Goal: Task Accomplishment & Management: Manage account settings

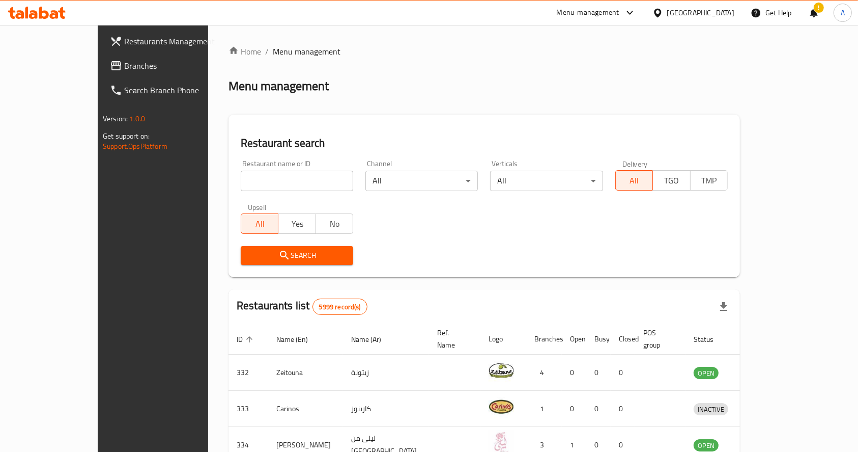
click at [281, 180] on input "search" at bounding box center [297, 181] width 112 height 20
type input "aromatic bites"
click at [325, 263] on button "Search" at bounding box center [297, 255] width 112 height 19
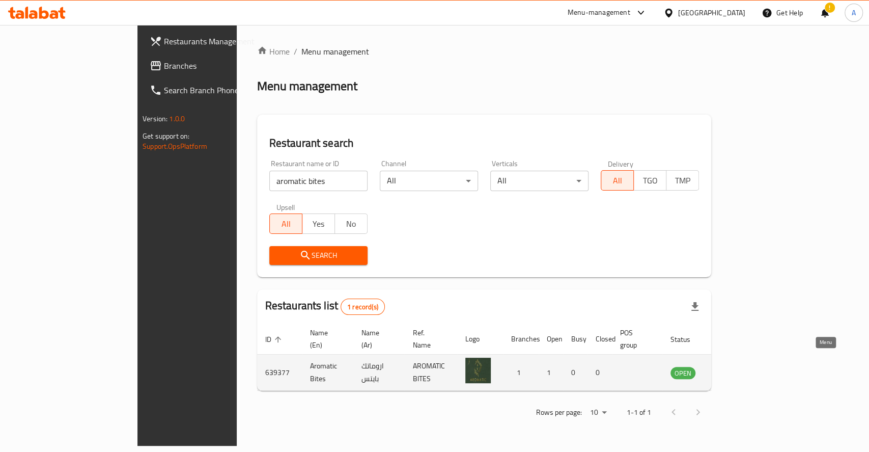
click at [736, 366] on icon "enhanced table" at bounding box center [730, 372] width 12 height 12
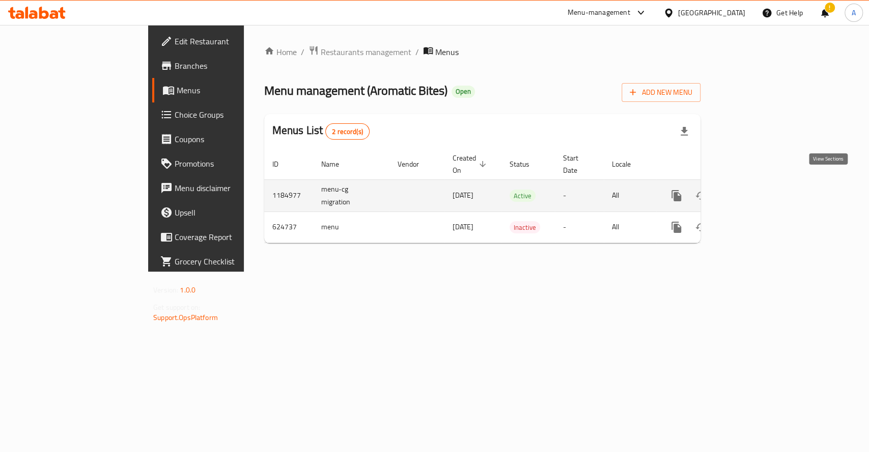
click at [756, 189] on icon "enhanced table" at bounding box center [750, 195] width 12 height 12
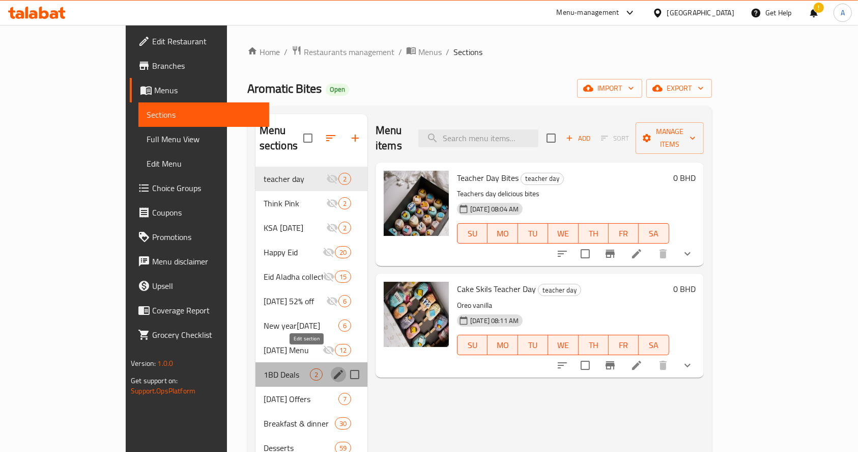
click at [334, 370] on icon "edit" at bounding box center [338, 374] width 9 height 9
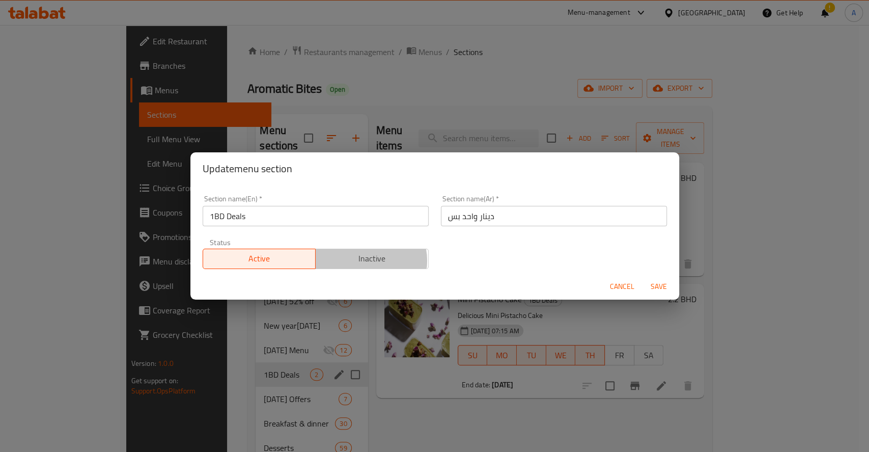
click at [364, 260] on span "Inactive" at bounding box center [372, 258] width 105 height 15
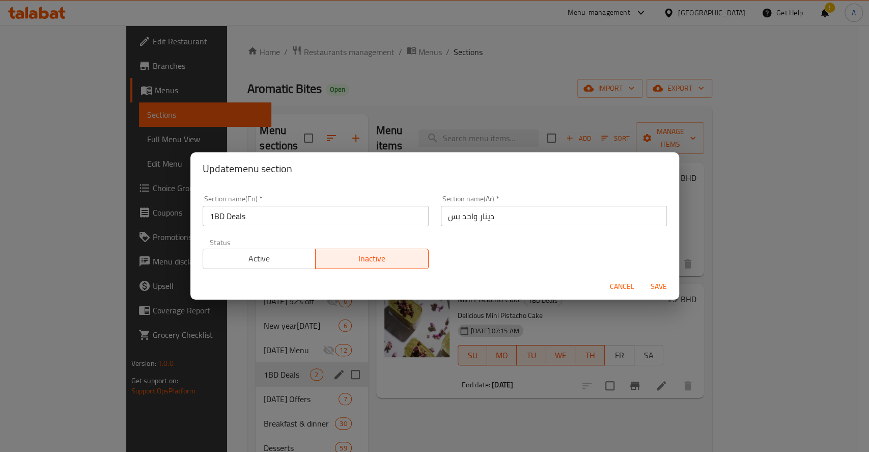
click at [660, 287] on span "Save" at bounding box center [658, 286] width 24 height 13
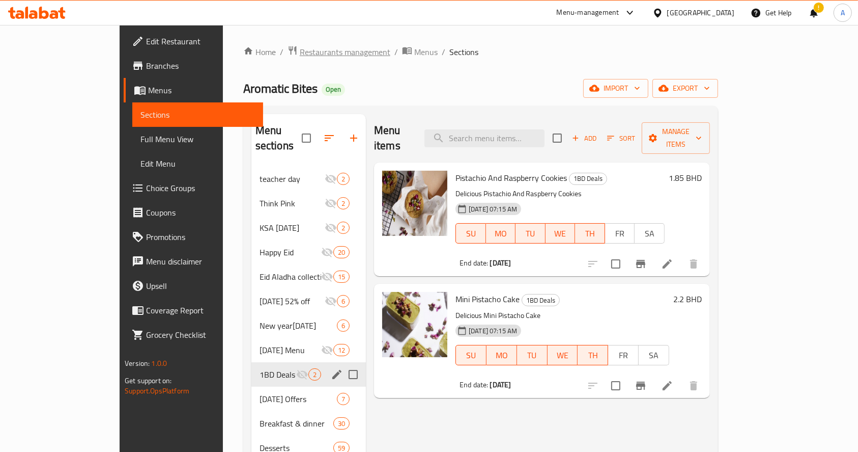
click at [300, 51] on span "Restaurants management" at bounding box center [345, 52] width 91 height 12
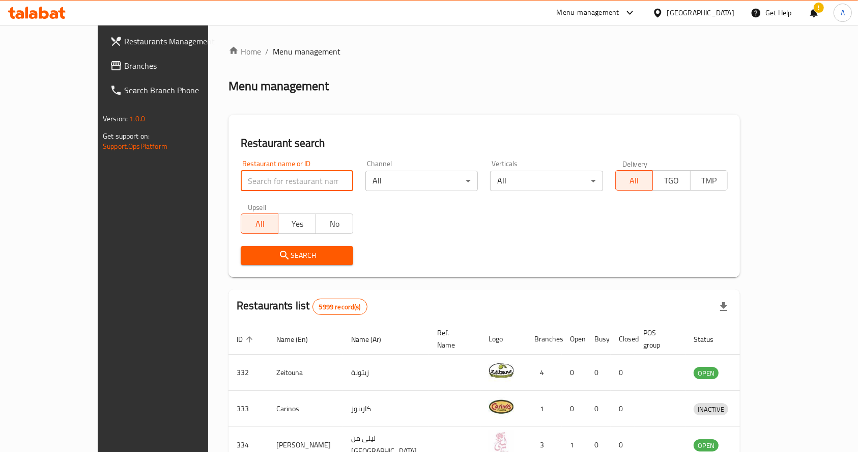
click at [241, 184] on input "search" at bounding box center [297, 181] width 112 height 20
type input "darisha"
click button "Search" at bounding box center [297, 255] width 112 height 19
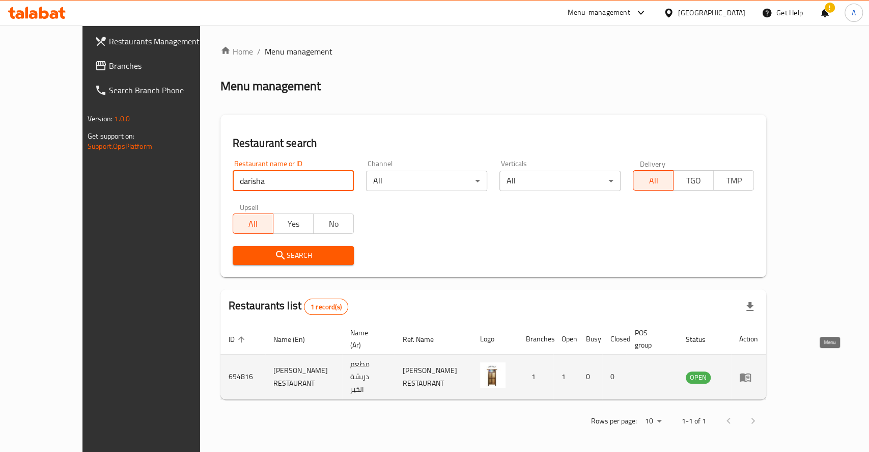
click at [751, 371] on icon "enhanced table" at bounding box center [745, 377] width 12 height 12
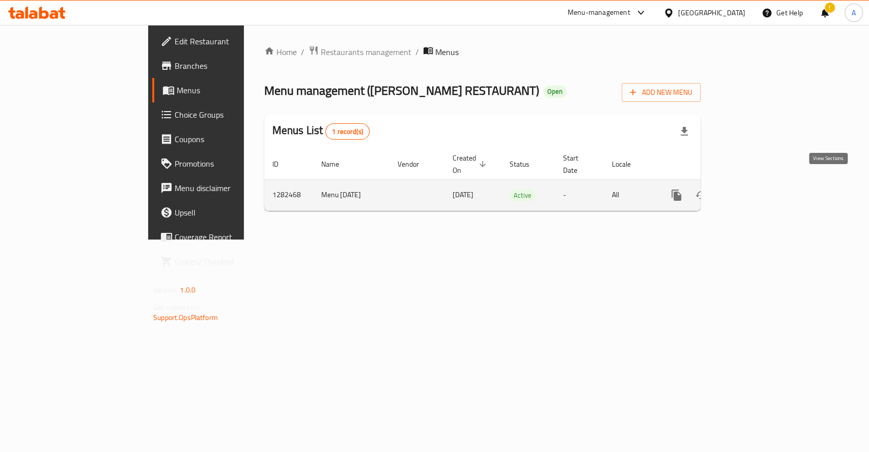
click at [762, 185] on link "enhanced table" at bounding box center [750, 195] width 24 height 24
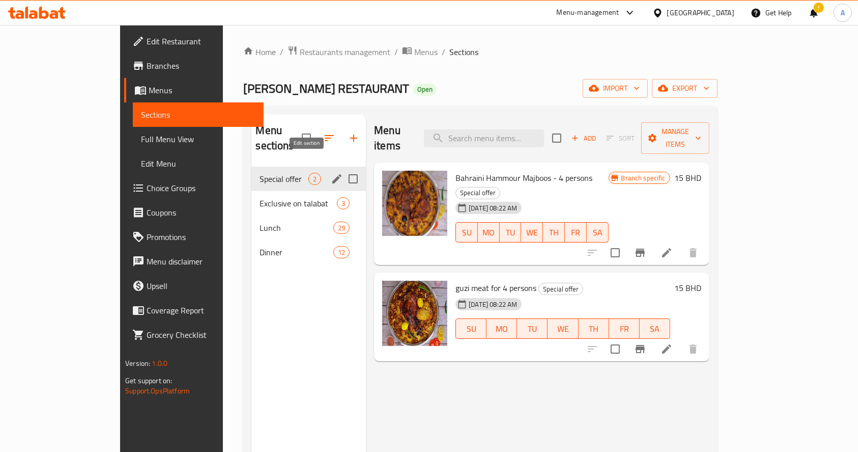
click at [332, 174] on icon "edit" at bounding box center [336, 178] width 9 height 9
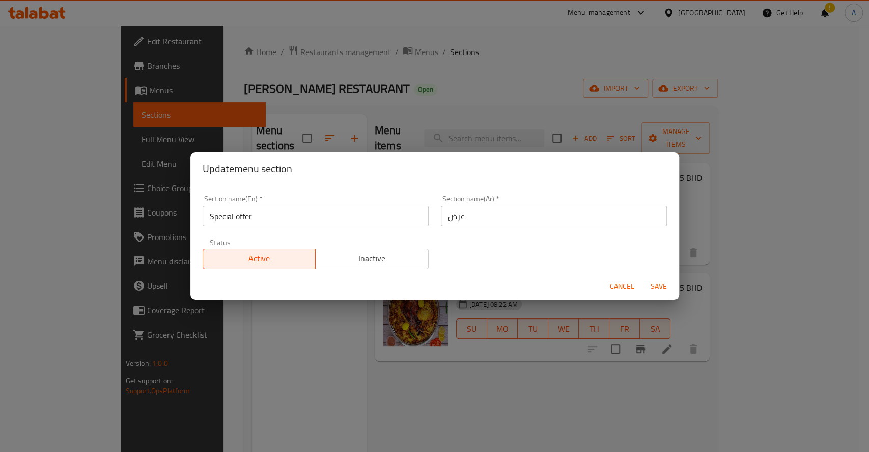
click at [521, 386] on div "Update menu section Section name(En)   * Special offer Section name(En) * Secti…" at bounding box center [434, 226] width 869 height 452
click at [622, 285] on span "Cancel" at bounding box center [622, 286] width 24 height 13
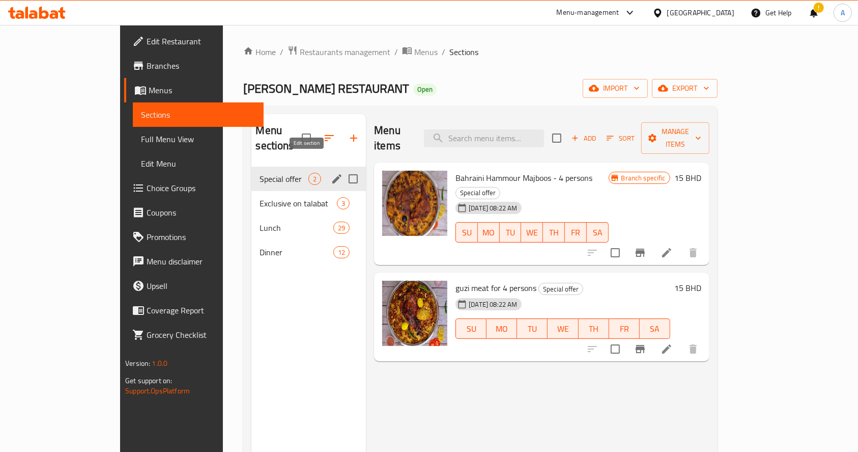
click at [332, 174] on icon "edit" at bounding box center [336, 178] width 9 height 9
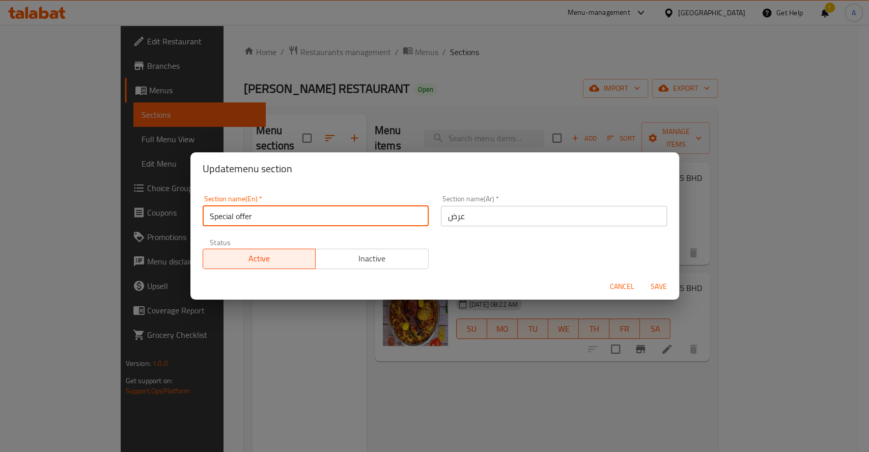
drag, startPoint x: 232, startPoint y: 218, endPoint x: 172, endPoint y: 208, distance: 60.4
click at [173, 208] on div "Update menu section Section name(En)   * Special offer Section name(En) * Secti…" at bounding box center [434, 226] width 869 height 452
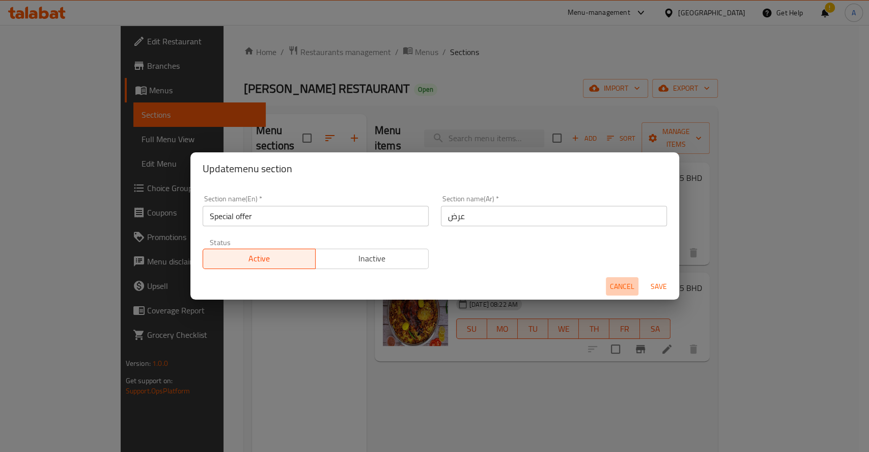
click at [619, 291] on span "Cancel" at bounding box center [622, 286] width 24 height 13
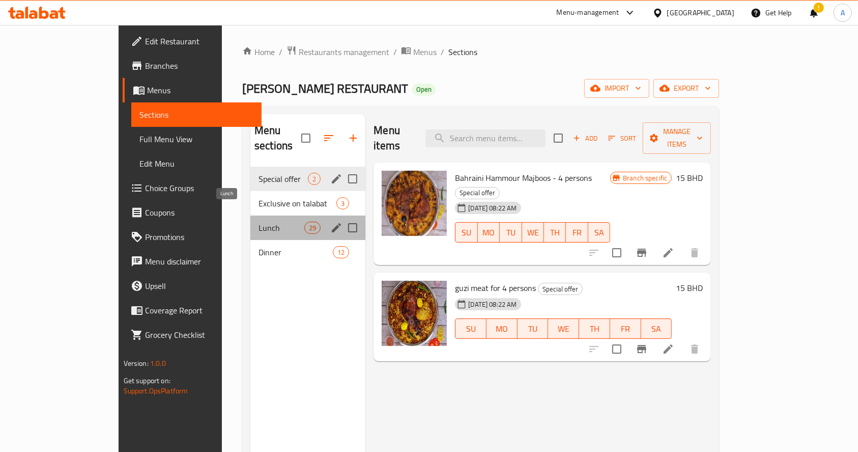
click at [259, 221] on span "Lunch" at bounding box center [282, 227] width 46 height 12
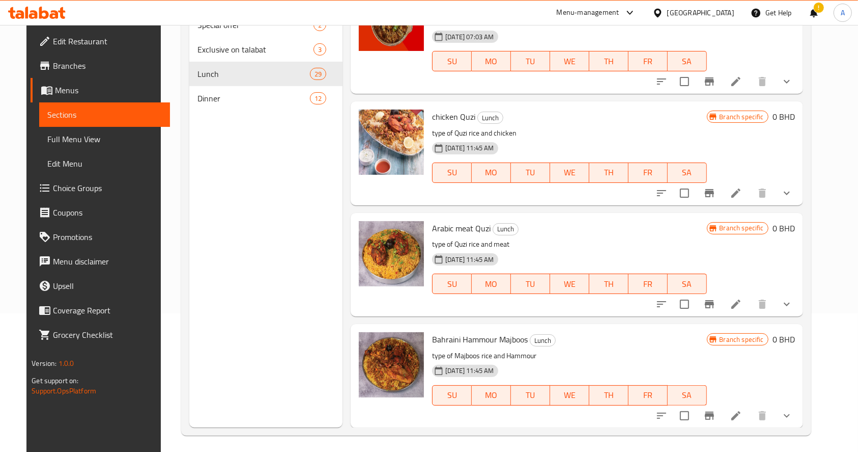
scroll to position [143, 0]
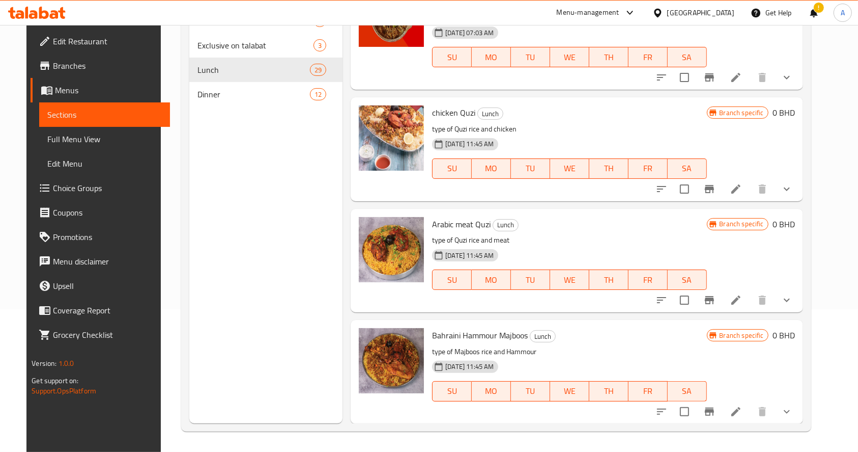
click at [793, 300] on icon "show more" at bounding box center [787, 300] width 12 height 12
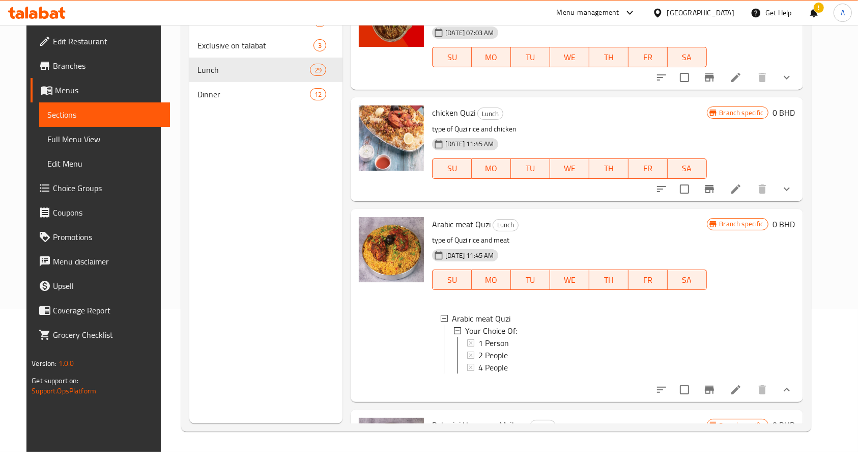
scroll to position [1, 0]
click at [513, 367] on div "4 People" at bounding box center [588, 366] width 220 height 12
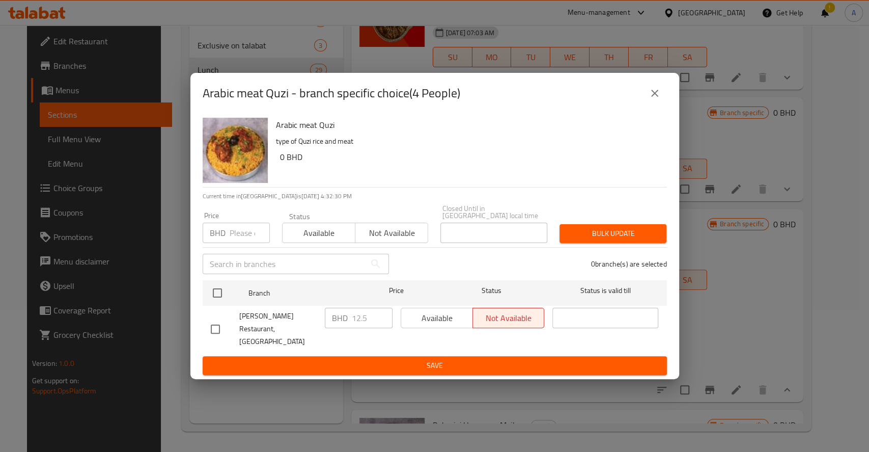
click at [656, 99] on icon "close" at bounding box center [655, 93] width 12 height 12
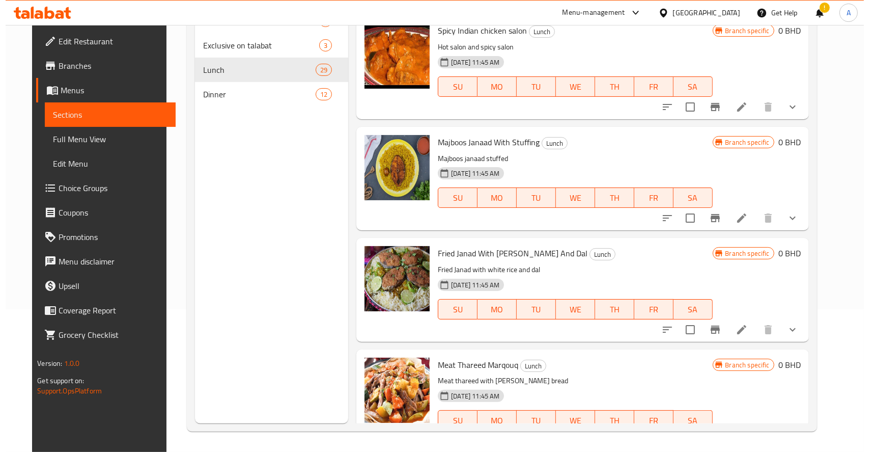
scroll to position [0, 0]
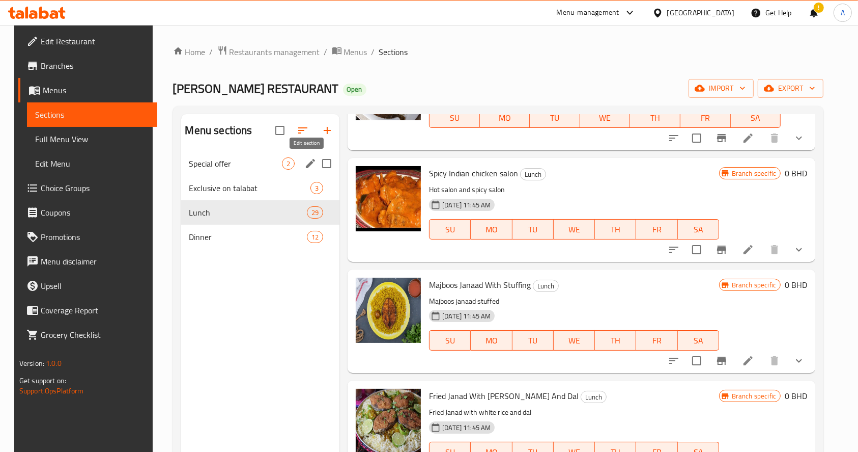
click at [304, 159] on icon "edit" at bounding box center [310, 163] width 12 height 12
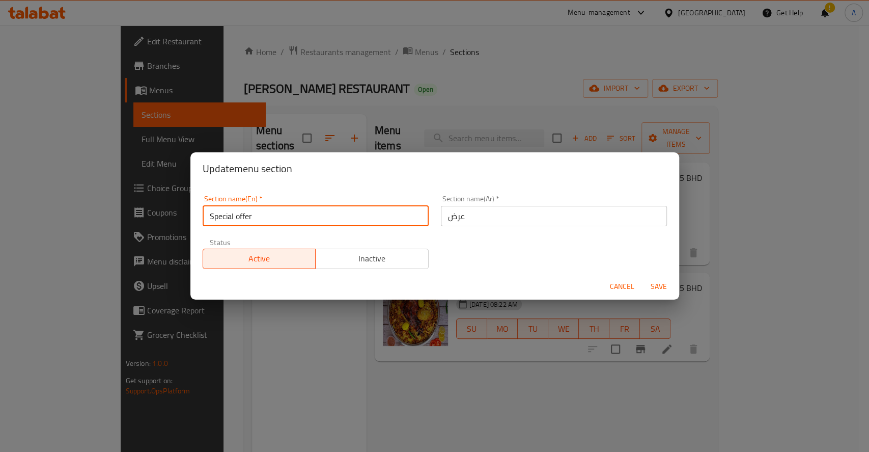
drag, startPoint x: 331, startPoint y: 211, endPoint x: 93, endPoint y: 257, distance: 242.5
click at [96, 236] on div "Update menu section Section name(En)   * Special offer Section name(En) * Secti…" at bounding box center [434, 226] width 869 height 452
type input "Guzi"
drag, startPoint x: 256, startPoint y: 214, endPoint x: 186, endPoint y: 213, distance: 69.7
click at [186, 213] on div "Update menu section Section name(En)   * Guzi Section name(En) * Section name(A…" at bounding box center [434, 226] width 869 height 452
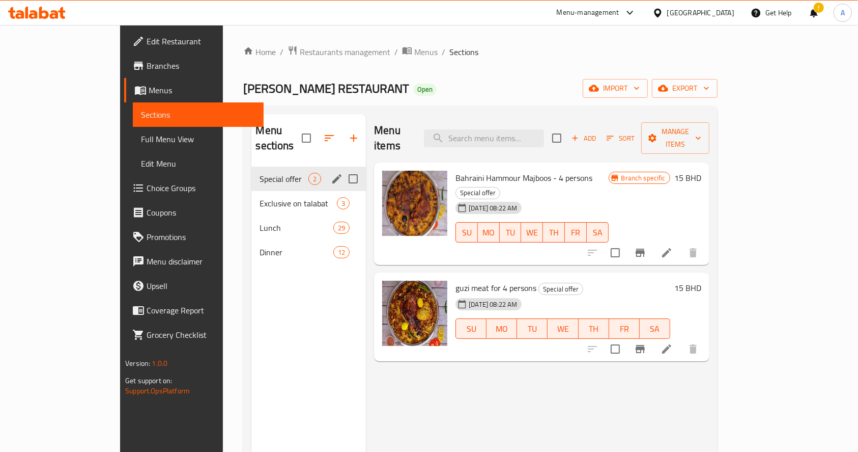
click at [343, 168] on input "Menu sections" at bounding box center [353, 178] width 21 height 21
drag, startPoint x: 327, startPoint y: 164, endPoint x: 319, endPoint y: 164, distance: 8.1
click at [343, 168] on input "Menu sections" at bounding box center [353, 178] width 21 height 21
checkbox input "false"
click at [331, 173] on icon "edit" at bounding box center [337, 179] width 12 height 12
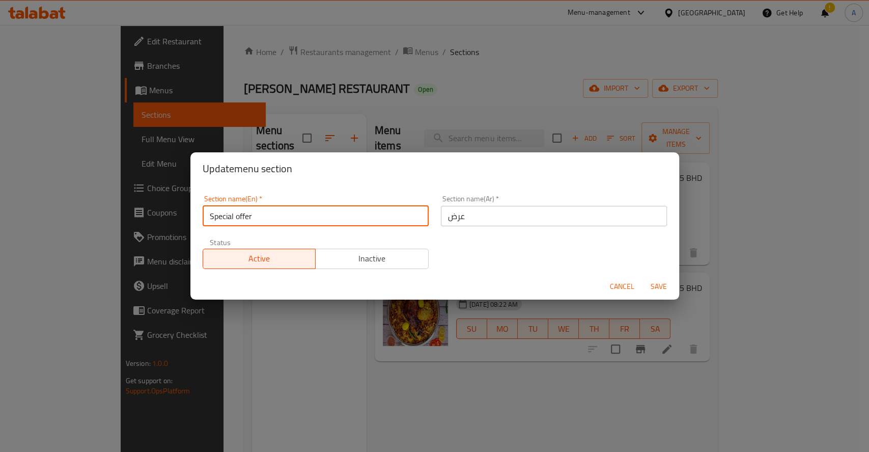
drag, startPoint x: 274, startPoint y: 216, endPoint x: 113, endPoint y: 220, distance: 160.9
click at [116, 219] on div "Update menu section Section name(En)   * Special offer Section name(En) * Secti…" at bounding box center [434, 226] width 869 height 452
paste input "Guzi"
type input "Guzi"
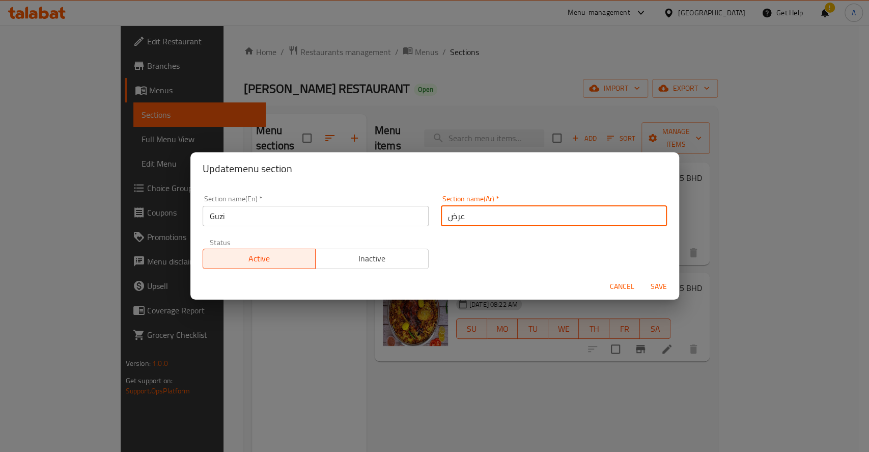
drag, startPoint x: 501, startPoint y: 217, endPoint x: 395, endPoint y: 222, distance: 106.5
click at [403, 216] on div "Section name(En)   * Guzi Section name(En) * Section name(Ar)   * عرض Section n…" at bounding box center [434, 232] width 476 height 86
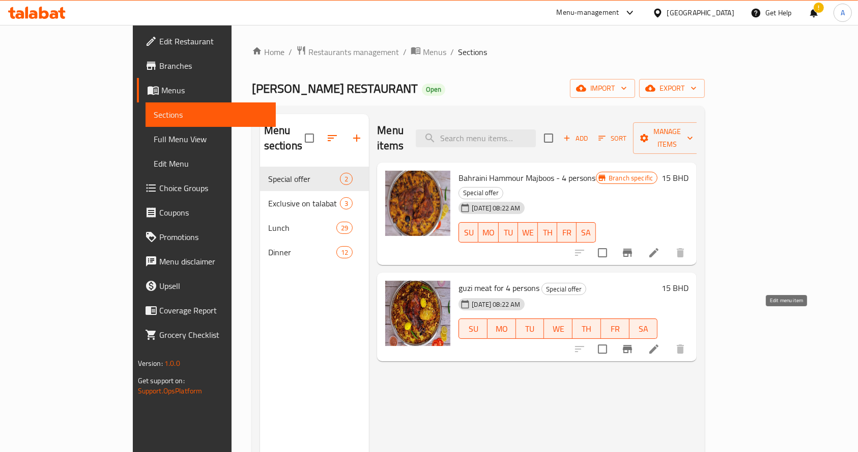
click at [660, 343] on icon at bounding box center [654, 349] width 12 height 12
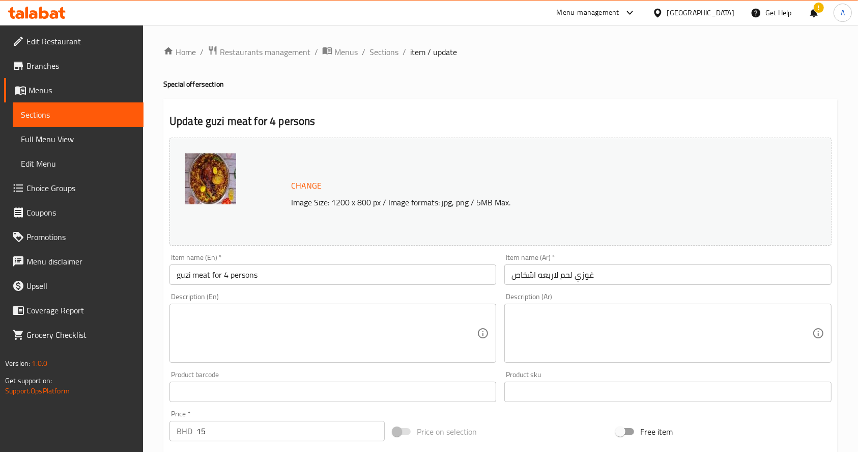
click at [82, 119] on span "Sections" at bounding box center [78, 114] width 115 height 12
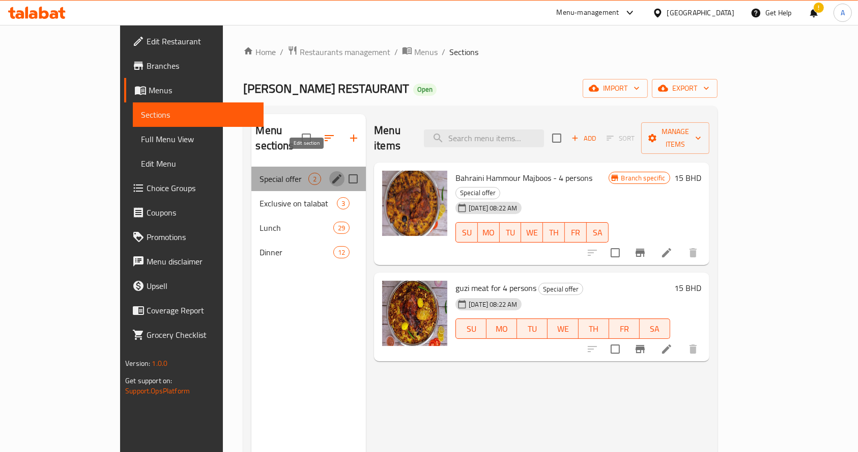
click at [331, 173] on icon "edit" at bounding box center [337, 179] width 12 height 12
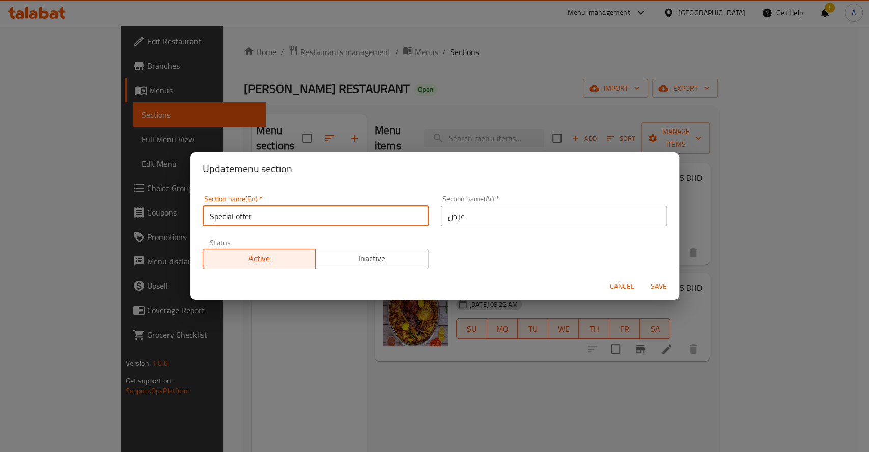
drag, startPoint x: 319, startPoint y: 216, endPoint x: 24, endPoint y: 210, distance: 294.3
click at [37, 214] on div "Update menu section Section name(En)   * Special offer Section name(En) * Secti…" at bounding box center [434, 226] width 869 height 452
paste input "جوزي"
type input "جوزي"
drag, startPoint x: 312, startPoint y: 218, endPoint x: 0, endPoint y: 219, distance: 312.0
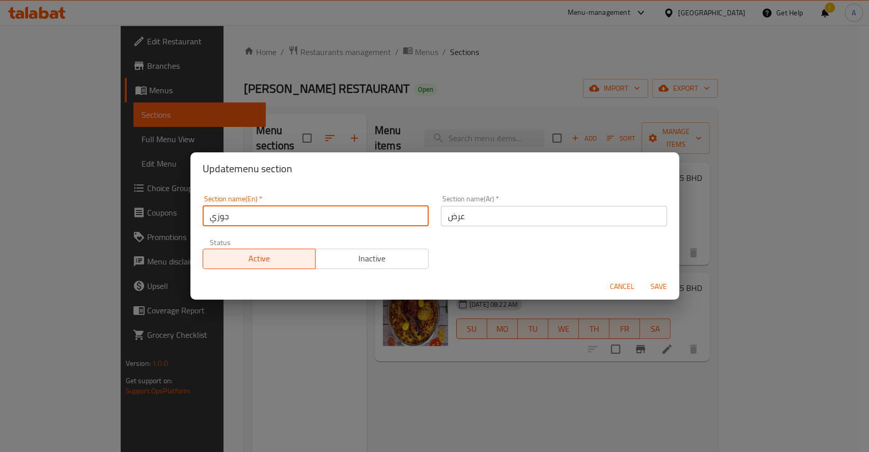
click at [0, 221] on div "Update menu section Section name(En)   * جوزي Section name(En) * Section name(A…" at bounding box center [434, 226] width 869 height 452
type input "Guzi"
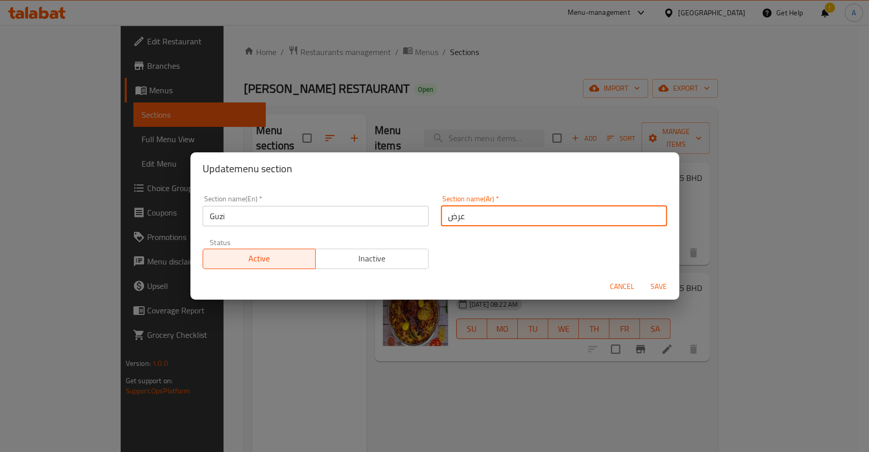
drag, startPoint x: 578, startPoint y: 215, endPoint x: 220, endPoint y: 199, distance: 358.2
click at [232, 202] on div "Section name(En)   * Guzi Section name(En) * Section name(Ar)   * عرض Section n…" at bounding box center [434, 232] width 476 height 86
type input "غوزي"
click at [655, 286] on span "Save" at bounding box center [658, 286] width 24 height 13
